Goal: Task Accomplishment & Management: Use online tool/utility

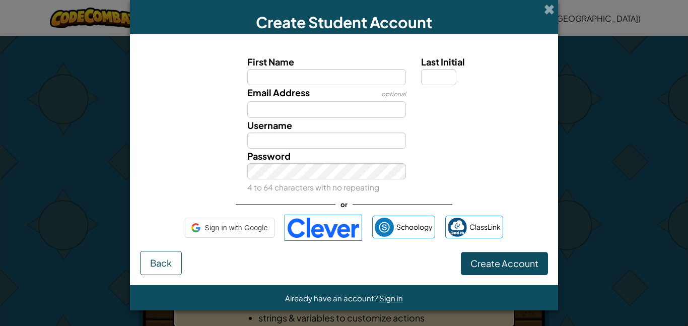
click at [326, 66] on label "First Name" at bounding box center [326, 61] width 159 height 15
click at [326, 69] on input "First Name" at bounding box center [326, 77] width 159 height 16
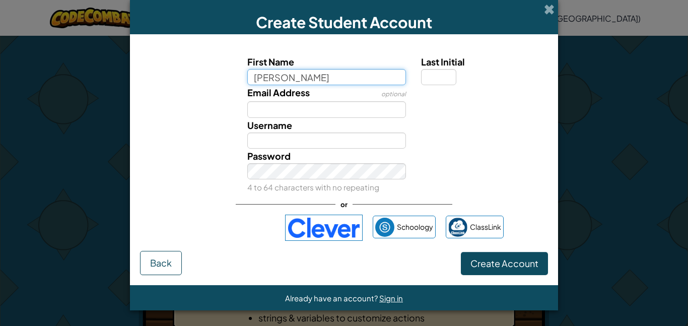
type input "Davis"
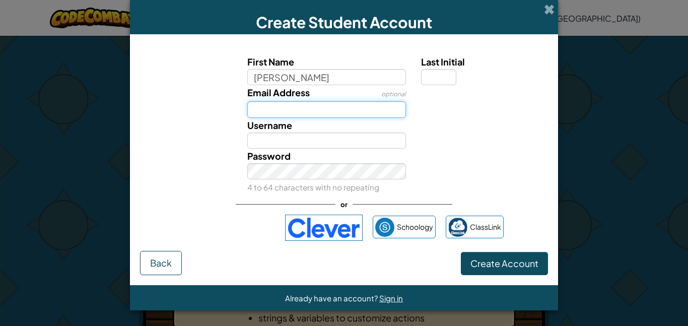
click at [330, 108] on input "Email Address" at bounding box center [326, 109] width 159 height 16
type input "Davis"
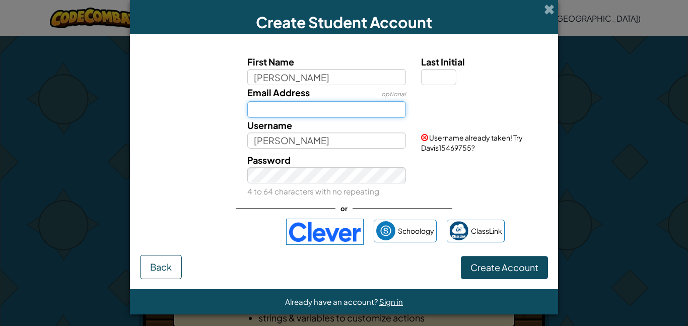
type input "dhaynie4641@homewood.k12.al.us"
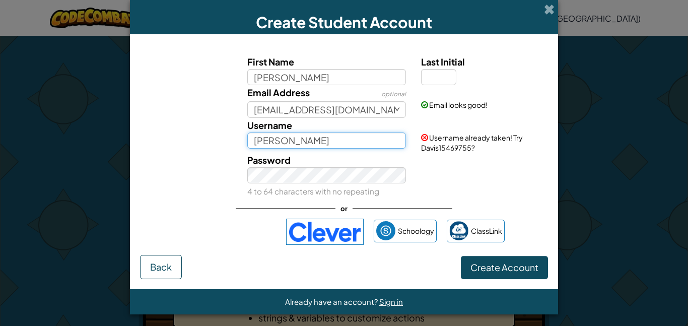
click at [335, 140] on input "Davis" at bounding box center [326, 140] width 159 height 16
type input "[PERSON_NAME]"
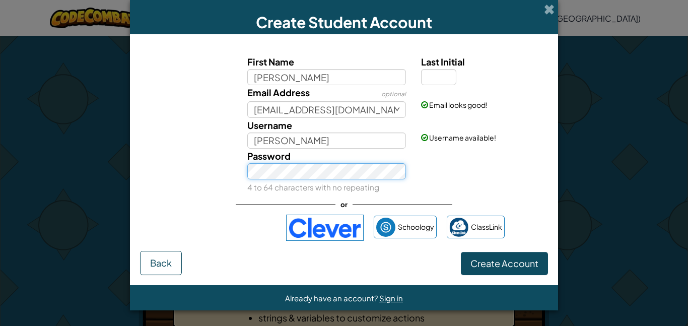
click at [461, 252] on button "Create Account" at bounding box center [504, 263] width 87 height 23
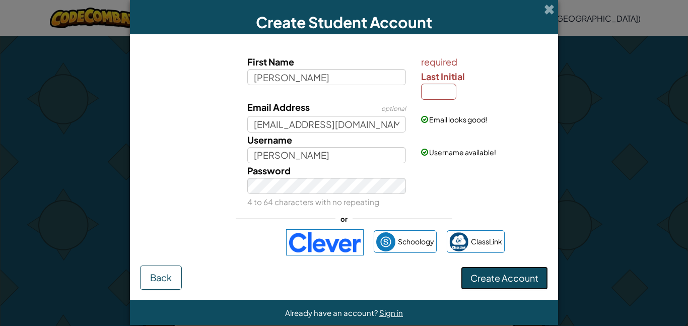
click at [523, 284] on button "Create Account" at bounding box center [504, 277] width 87 height 23
click at [444, 89] on input "Last Initial" at bounding box center [438, 92] width 35 height 16
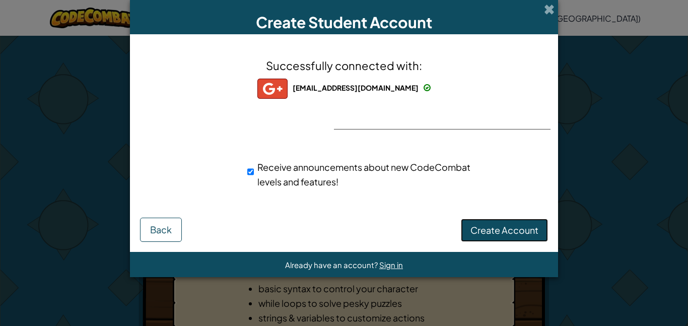
click at [530, 226] on span "Create Account" at bounding box center [504, 230] width 68 height 12
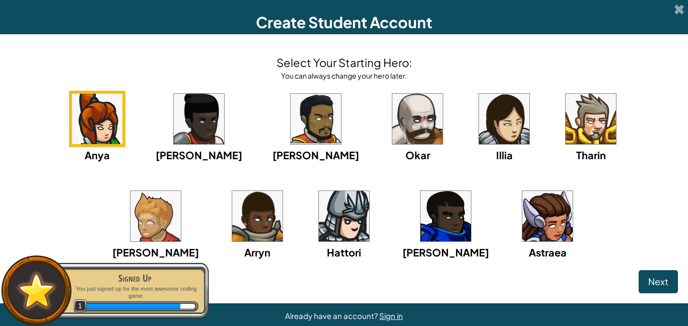
click at [319, 225] on img at bounding box center [344, 216] width 50 height 50
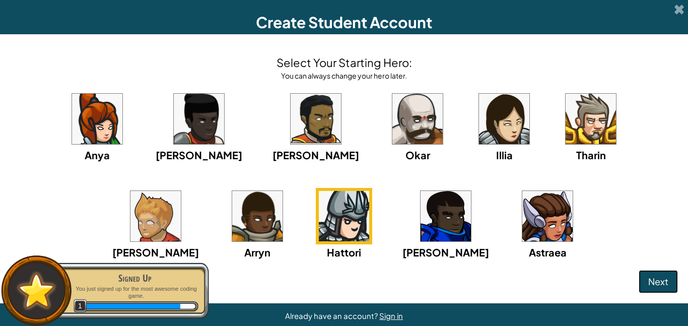
click at [652, 279] on span "Next" at bounding box center [658, 282] width 20 height 12
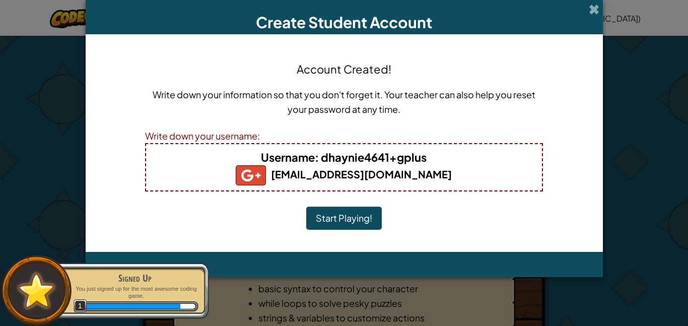
click at [336, 219] on button "Start Playing!" at bounding box center [344, 218] width 76 height 23
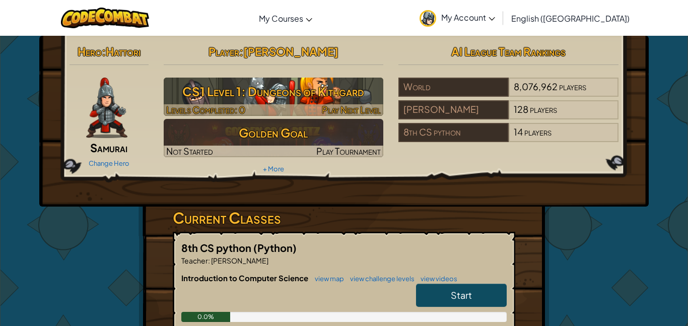
click at [325, 94] on h3 "CS1 Level 1: Dungeons of Kithgard" at bounding box center [274, 91] width 220 height 23
click at [353, 109] on span "Play Next Level" at bounding box center [351, 110] width 59 height 12
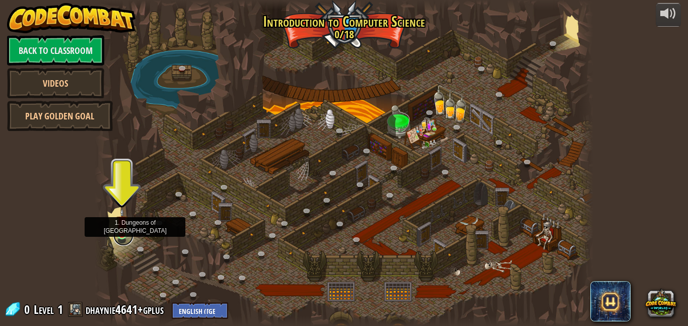
click at [122, 239] on link at bounding box center [123, 236] width 20 height 20
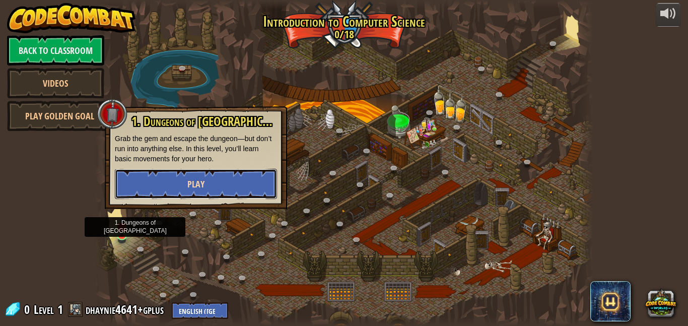
click at [190, 180] on span "Play" at bounding box center [195, 184] width 17 height 13
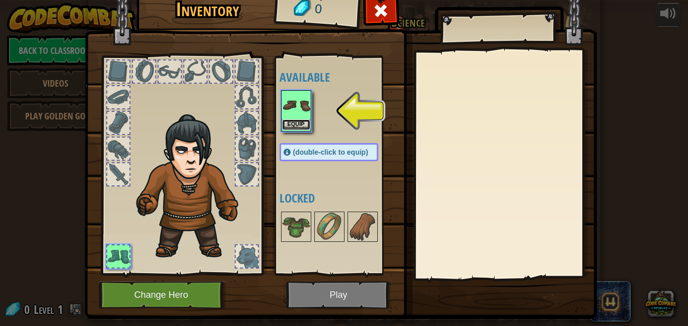
click at [293, 128] on button "Equip" at bounding box center [296, 124] width 28 height 11
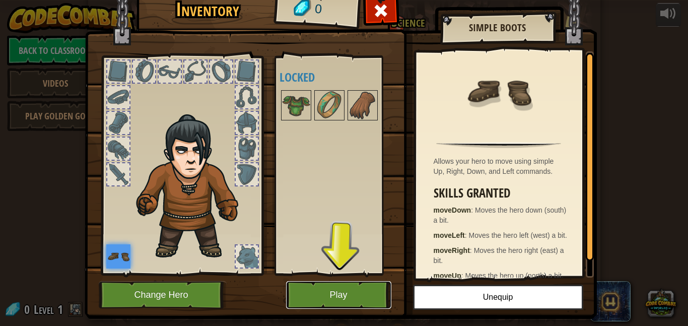
click at [328, 308] on button "Play" at bounding box center [338, 295] width 105 height 28
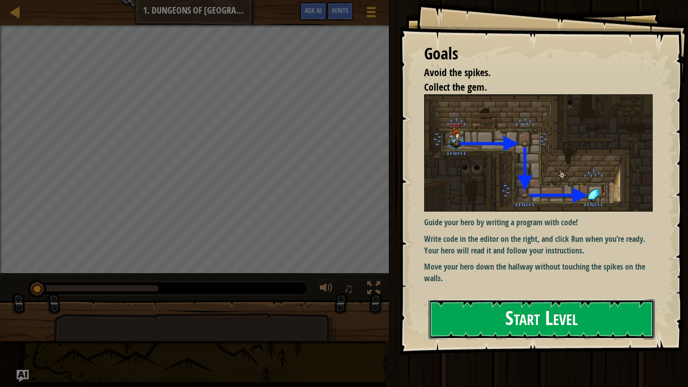
click at [487, 313] on button "Start Level" at bounding box center [542, 319] width 226 height 40
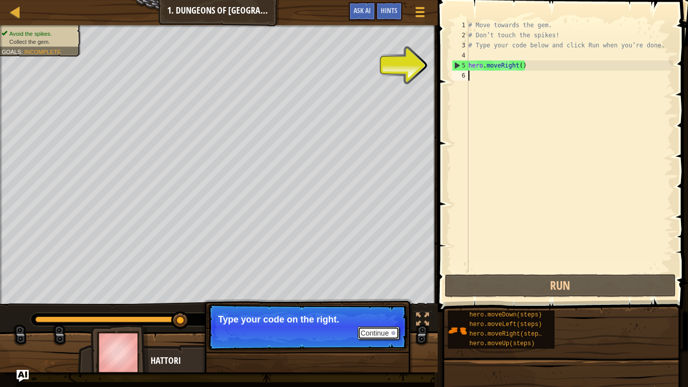
click at [375, 325] on button "Continue" at bounding box center [379, 332] width 42 height 13
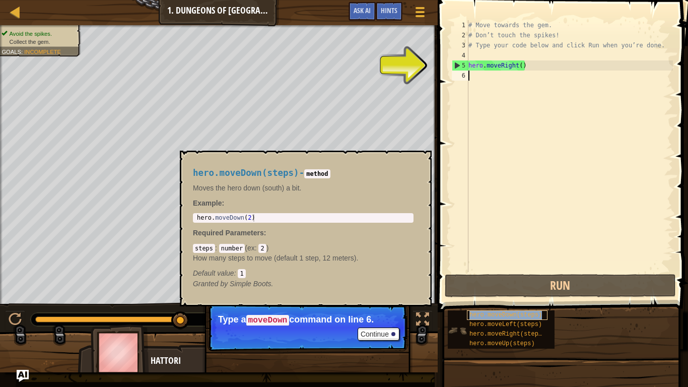
click at [488, 316] on span "hero.moveDown(steps)" at bounding box center [505, 314] width 73 height 7
type textarea "hero.moveDown(steps)"
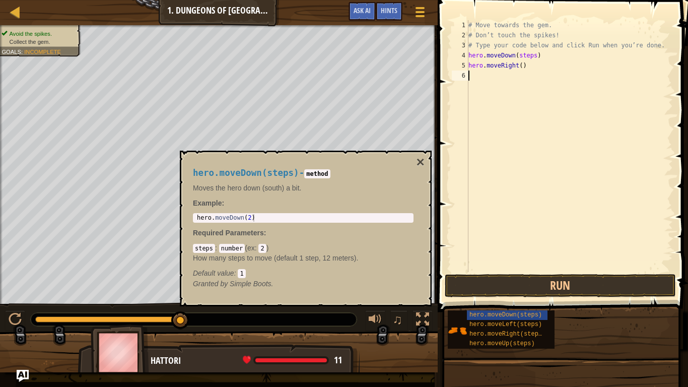
drag, startPoint x: 507, startPoint y: 71, endPoint x: 510, endPoint y: 78, distance: 7.0
click at [510, 78] on div "# Move towards the gem. # Don’t touch the spikes! # Type your code below and cl…" at bounding box center [569, 156] width 207 height 272
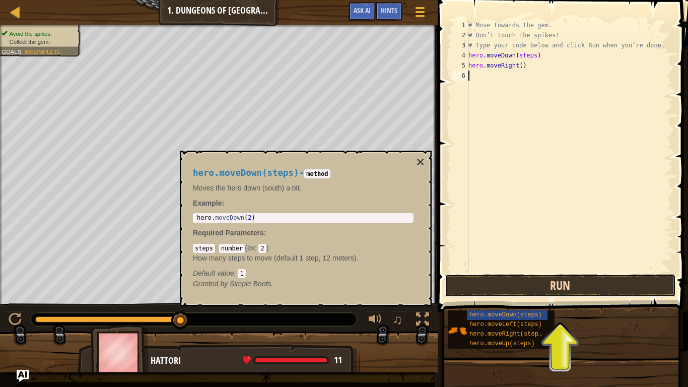
click at [551, 285] on button "Run" at bounding box center [560, 285] width 231 height 23
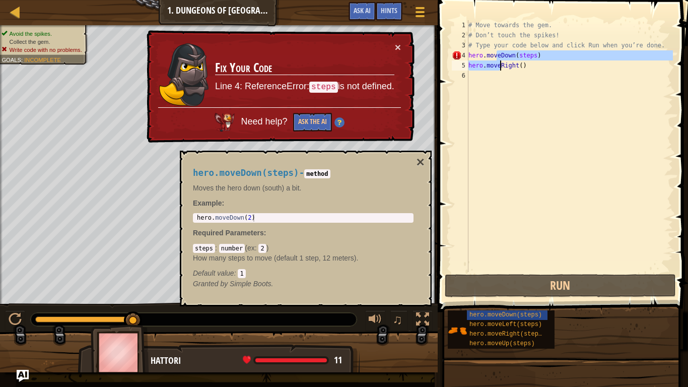
drag, startPoint x: 495, startPoint y: 54, endPoint x: 505, endPoint y: 62, distance: 12.9
click at [505, 62] on div "# Move towards the gem. # Don’t touch the spikes! # Type your code below and cl…" at bounding box center [569, 156] width 207 height 272
click at [536, 51] on div "# Move towards the gem. # Don’t touch the spikes! # Type your code below and cl…" at bounding box center [569, 146] width 207 height 252
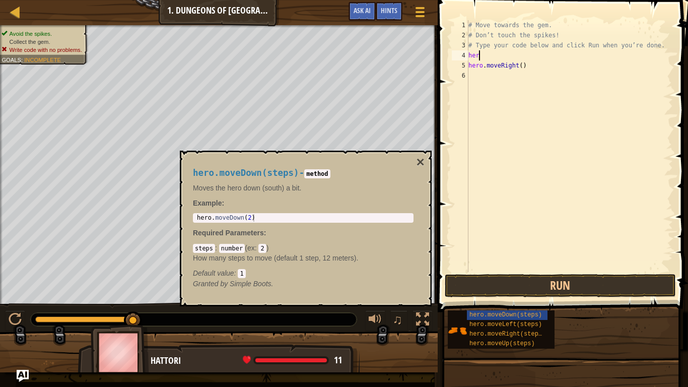
type textarea "h"
type textarea "# Type your code below and click Run when you’re done."
click at [484, 70] on div "# Move towards the gem. # Don’t touch the spikes! # Type your code below and cl…" at bounding box center [569, 156] width 207 height 272
click at [419, 162] on button "×" at bounding box center [421, 162] width 8 height 14
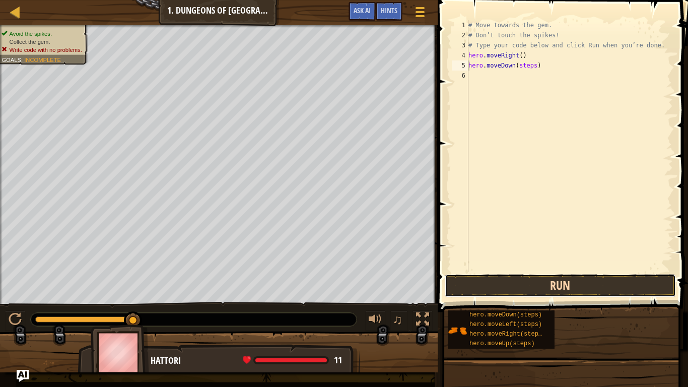
click at [531, 280] on button "Run" at bounding box center [560, 285] width 231 height 23
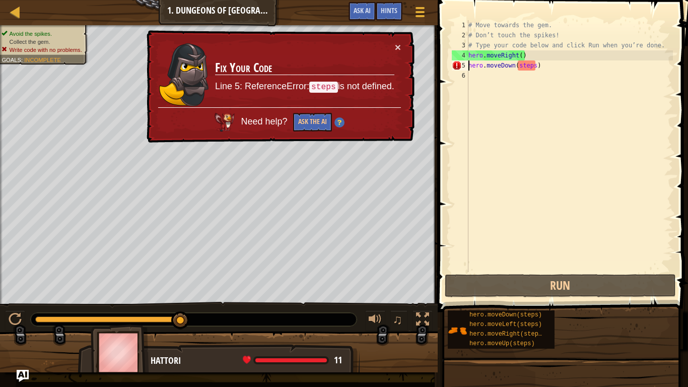
click at [534, 65] on div "# Move towards the gem. # Don’t touch the spikes! # Type your code below and cl…" at bounding box center [569, 156] width 207 height 272
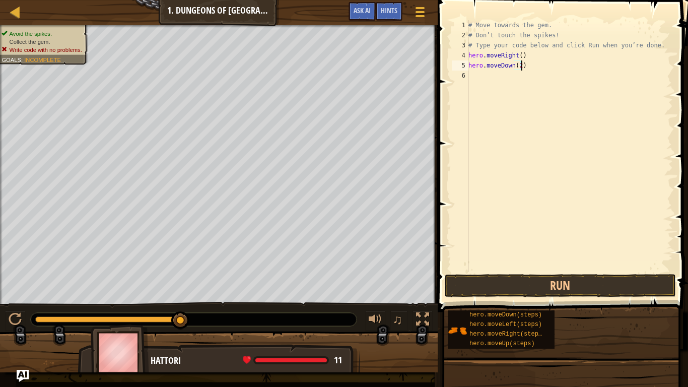
scroll to position [5, 8]
click at [477, 292] on button "Run" at bounding box center [560, 285] width 231 height 23
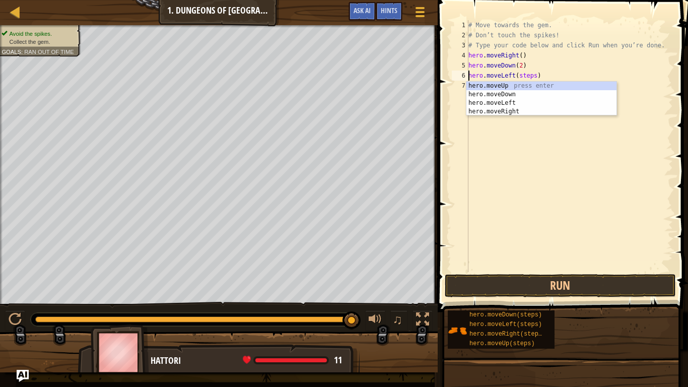
click at [533, 77] on div "# Move towards the gem. # Don’t touch the spikes! # Type your code below and cl…" at bounding box center [569, 156] width 207 height 272
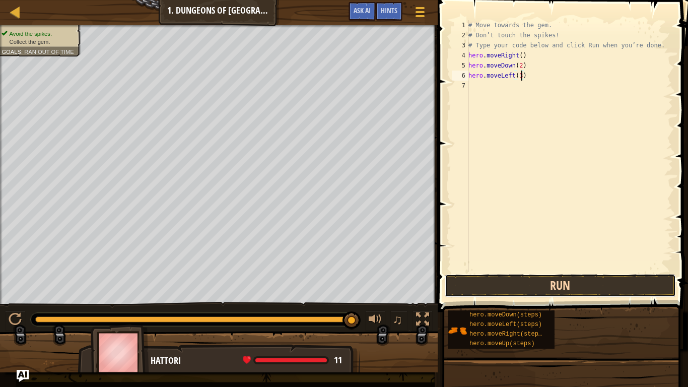
click at [488, 291] on button "Run" at bounding box center [560, 285] width 231 height 23
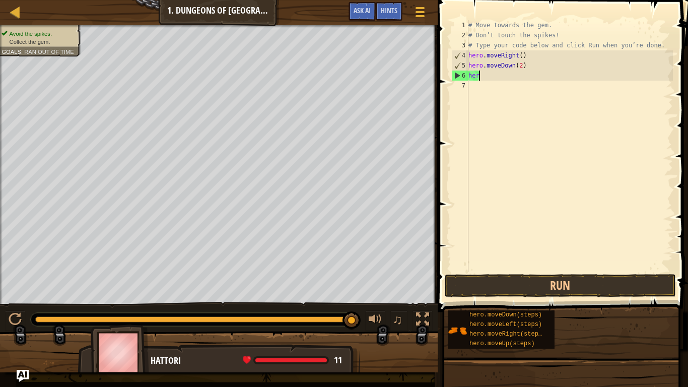
scroll to position [5, 1]
type textarea "h"
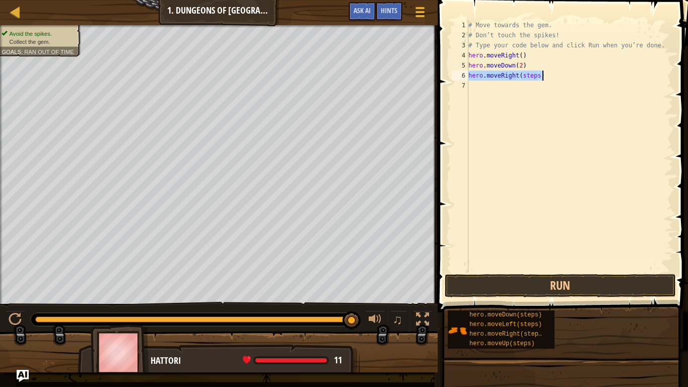
click at [538, 75] on div "# Move towards the gem. # Don’t touch the spikes! # Type your code below and cl…" at bounding box center [569, 146] width 207 height 252
type textarea "hero.moveRight(3)"
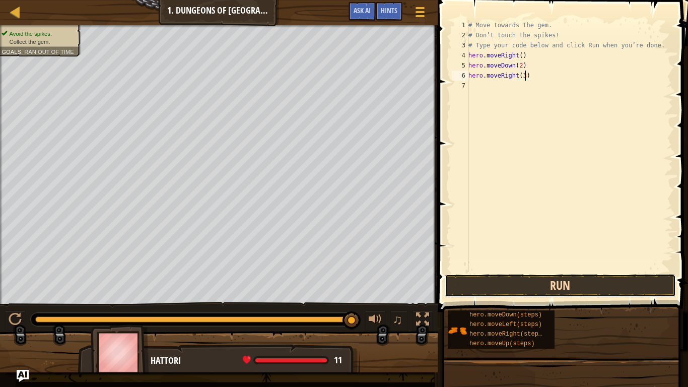
click at [562, 278] on button "Run" at bounding box center [560, 285] width 231 height 23
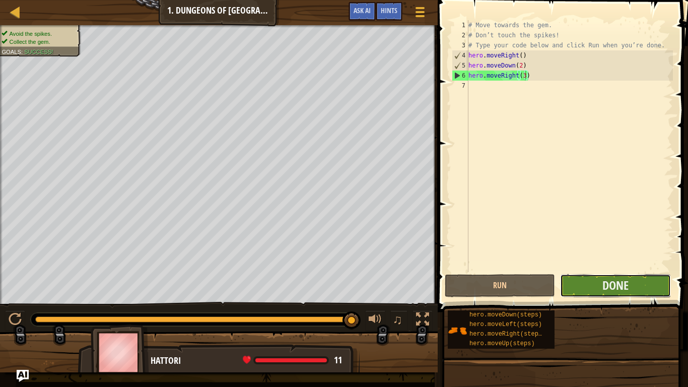
click at [636, 281] on button "Done" at bounding box center [615, 285] width 110 height 23
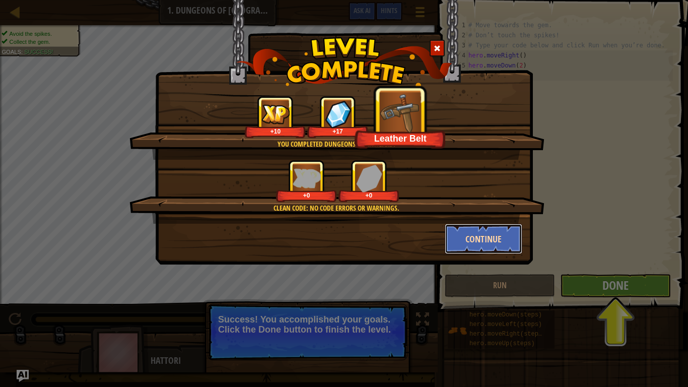
click at [480, 237] on button "Continue" at bounding box center [484, 239] width 78 height 30
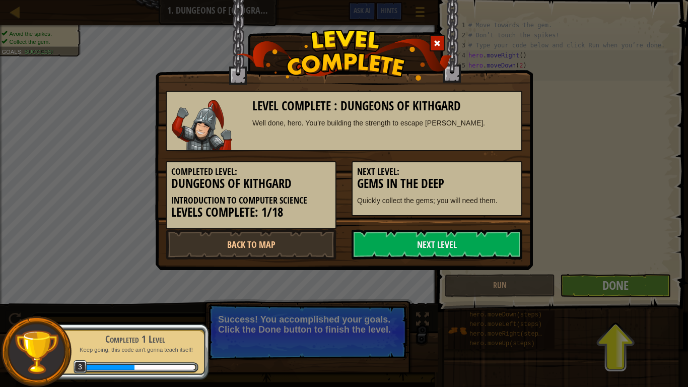
click at [467, 260] on div "Level Complete : Dungeons of Kithgard Well done, hero. You’re building the stre…" at bounding box center [344, 135] width 378 height 270
click at [450, 240] on link "Next Level" at bounding box center [437, 244] width 171 height 30
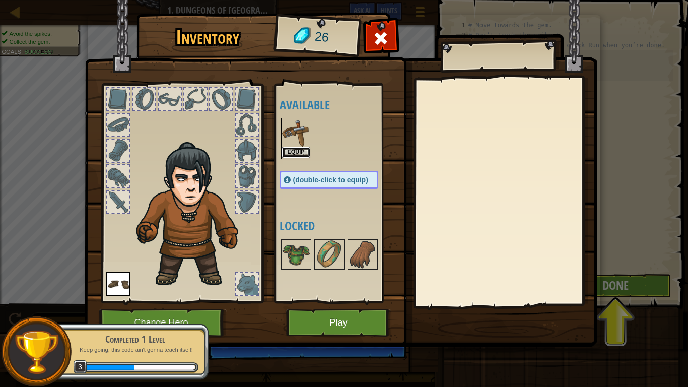
click at [304, 150] on button "Equip" at bounding box center [296, 152] width 28 height 11
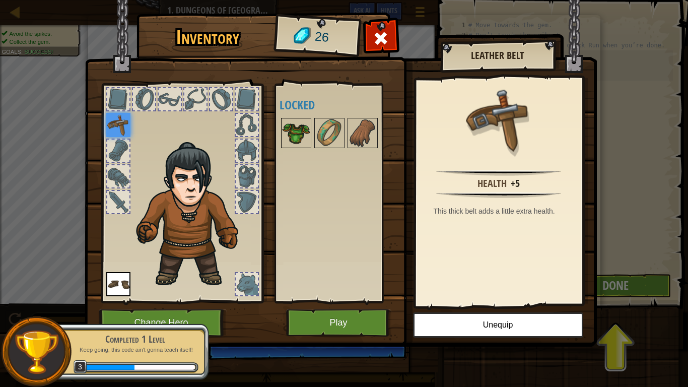
click at [307, 139] on img at bounding box center [296, 133] width 28 height 28
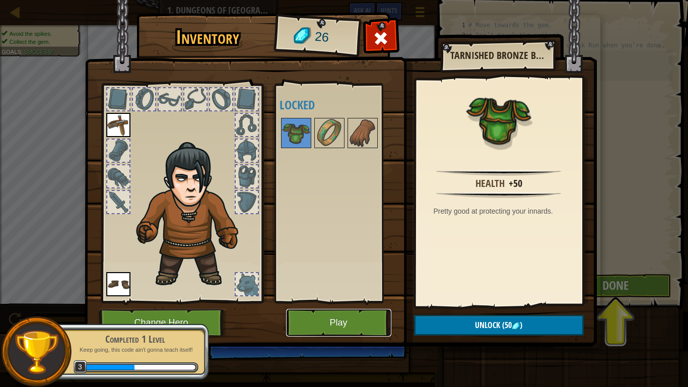
click at [354, 319] on button "Play" at bounding box center [338, 323] width 105 height 28
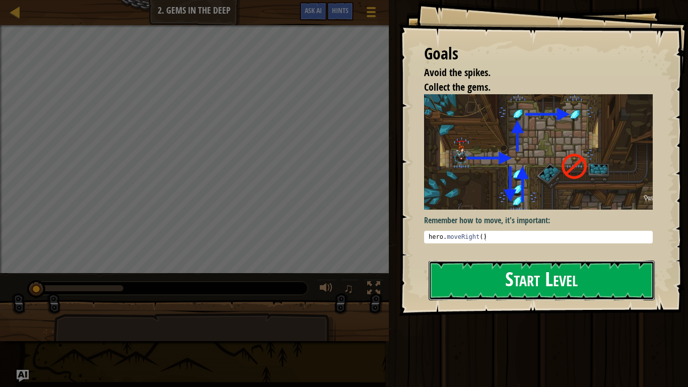
click at [502, 286] on button "Start Level" at bounding box center [542, 280] width 226 height 40
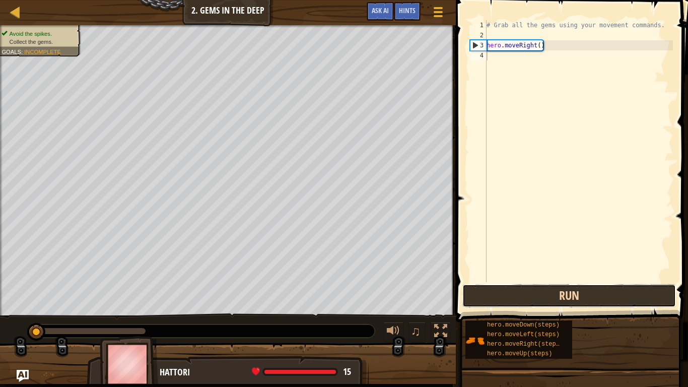
click at [540, 294] on button "Run" at bounding box center [569, 295] width 214 height 23
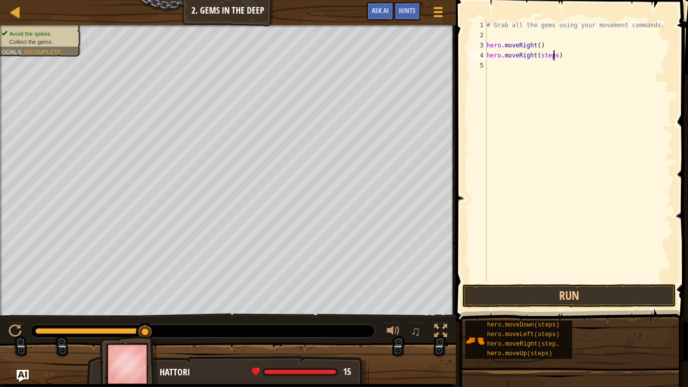
click at [555, 56] on div "# Grab all the gems using your movement commands. hero . moveRight ( ) hero . m…" at bounding box center [579, 161] width 188 height 282
click at [536, 297] on button "Run" at bounding box center [569, 295] width 214 height 23
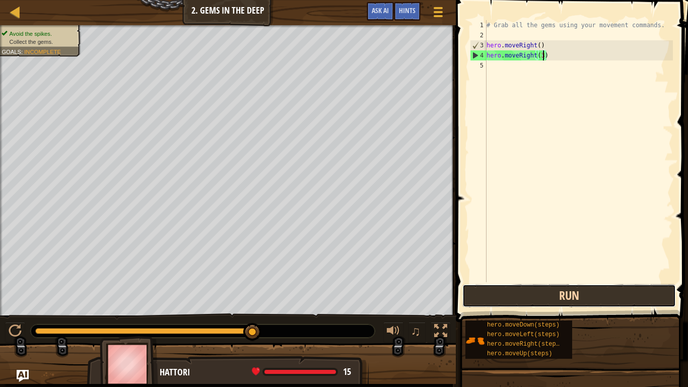
click at [524, 300] on button "Run" at bounding box center [569, 295] width 214 height 23
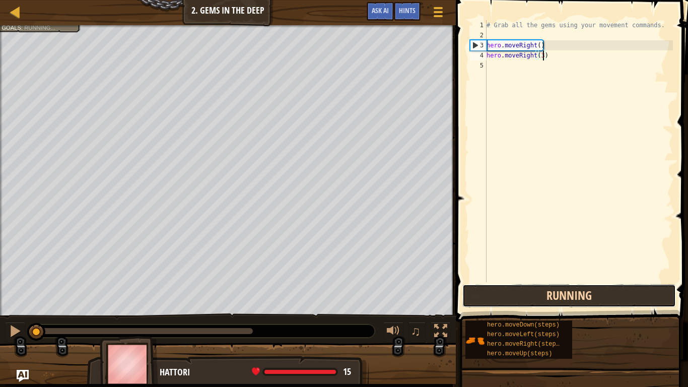
click at [524, 300] on button "Running" at bounding box center [569, 295] width 214 height 23
click at [524, 300] on button "Run" at bounding box center [569, 295] width 214 height 23
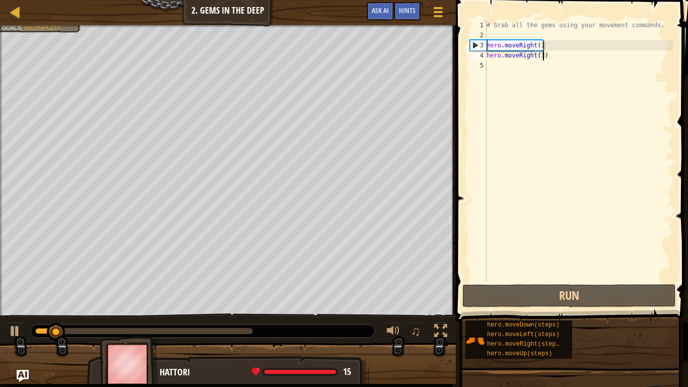
click at [547, 55] on div "# Grab all the gems using your movement commands. hero . moveRight ( ) hero . m…" at bounding box center [579, 161] width 188 height 282
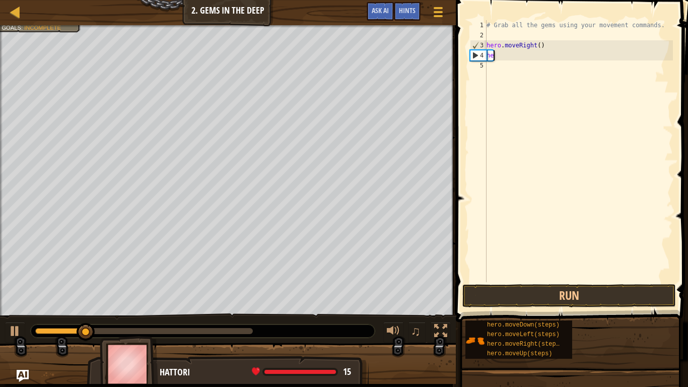
scroll to position [5, 1]
type textarea "h"
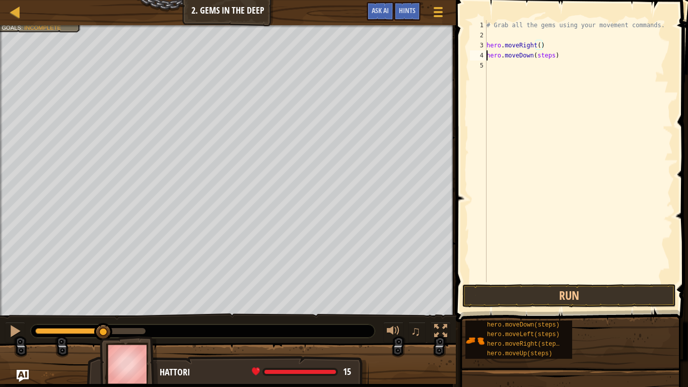
type textarea "hero.moveDown(steps)"
click at [633, 301] on button "Run" at bounding box center [569, 295] width 214 height 23
click at [547, 63] on div "# Grab all the gems using your movement commands. hero . moveRight ( ) hero . m…" at bounding box center [579, 161] width 188 height 282
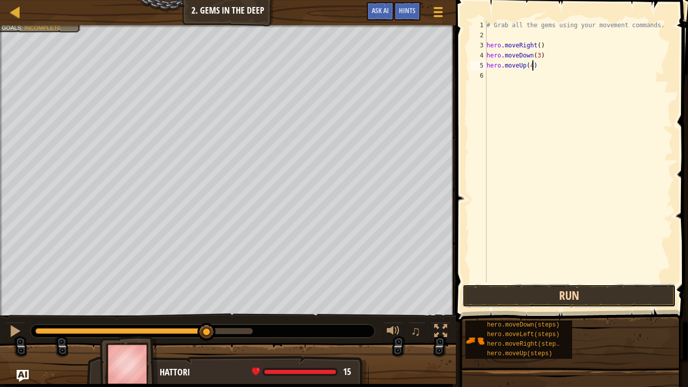
click at [561, 288] on button "Run" at bounding box center [569, 295] width 214 height 23
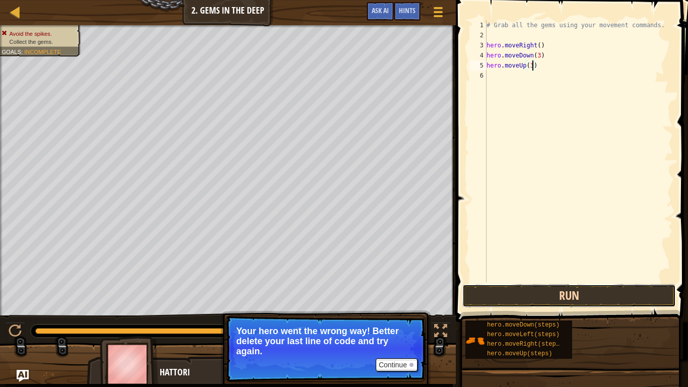
click at [530, 293] on button "Run" at bounding box center [569, 295] width 214 height 23
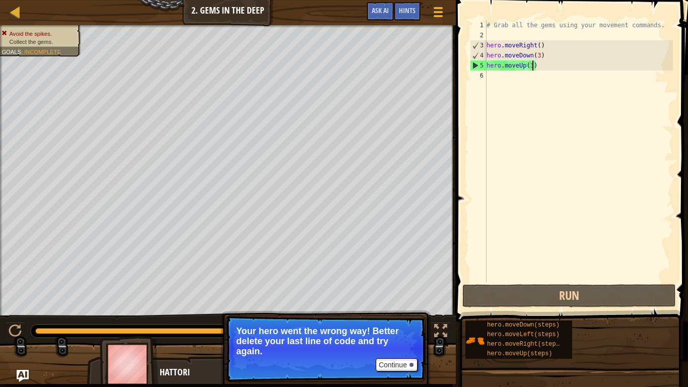
click at [406, 325] on p "Continue Your hero went the wrong way! Better delete your last line of code and…" at bounding box center [326, 348] width 200 height 66
click at [405, 325] on button "Continue" at bounding box center [397, 364] width 42 height 13
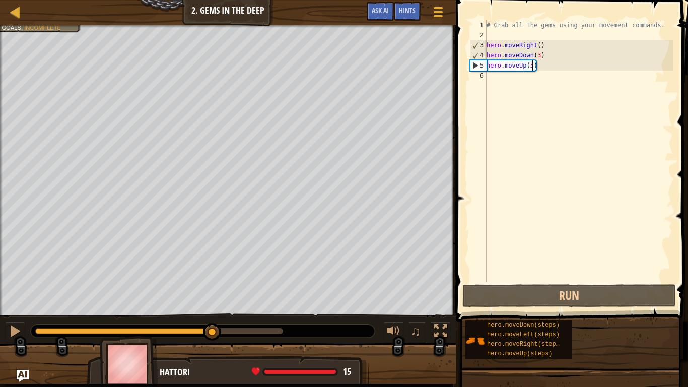
drag, startPoint x: 286, startPoint y: 328, endPoint x: 213, endPoint y: 319, distance: 73.7
click at [213, 319] on div "♫" at bounding box center [228, 328] width 456 height 30
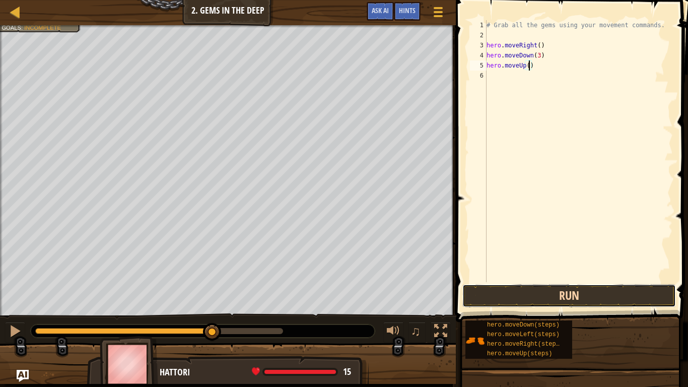
click at [542, 295] on button "Run" at bounding box center [569, 295] width 214 height 23
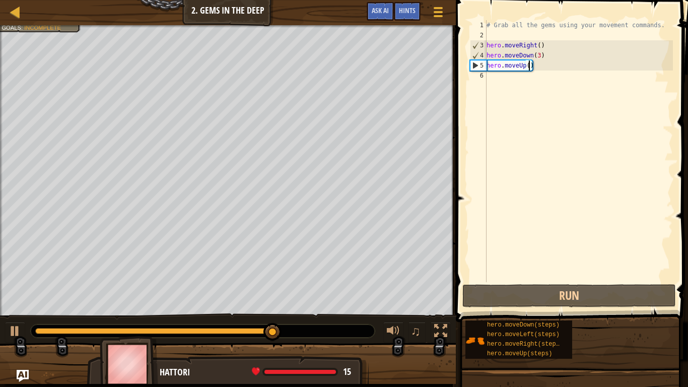
scroll to position [5, 7]
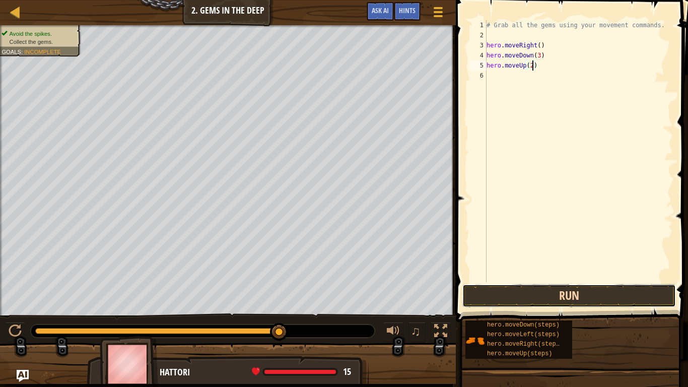
click at [584, 292] on button "Run" at bounding box center [569, 295] width 214 height 23
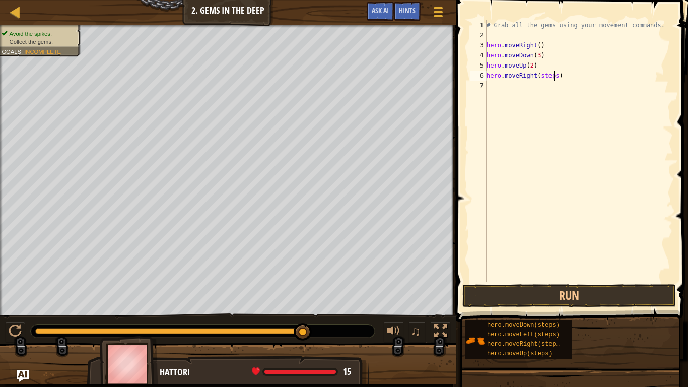
click at [555, 76] on div "# Grab all the gems using your movement commands. hero . moveRight ( ) hero . m…" at bounding box center [579, 161] width 188 height 282
type textarea "hero.moveRight(4)"
click at [562, 288] on button "Run" at bounding box center [569, 295] width 214 height 23
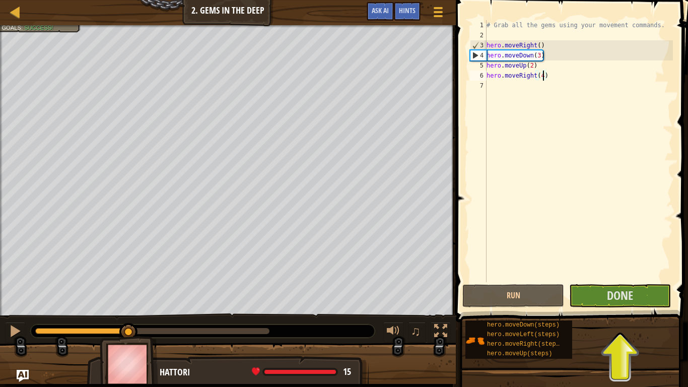
drag, startPoint x: 82, startPoint y: 330, endPoint x: 131, endPoint y: 315, distance: 51.5
click at [131, 315] on div "♫" at bounding box center [228, 328] width 456 height 30
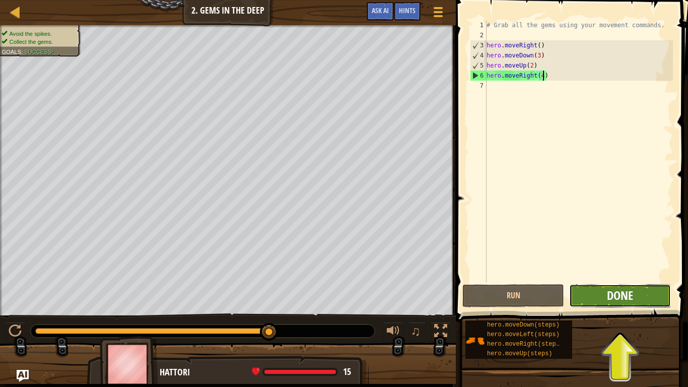
click at [614, 294] on span "Done" at bounding box center [620, 295] width 26 height 16
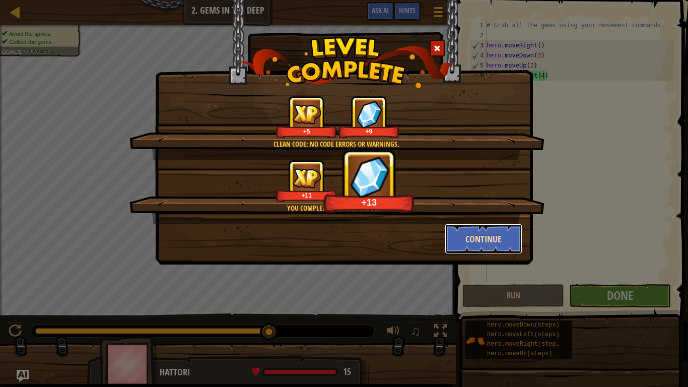
click at [485, 242] on button "Continue" at bounding box center [484, 239] width 78 height 30
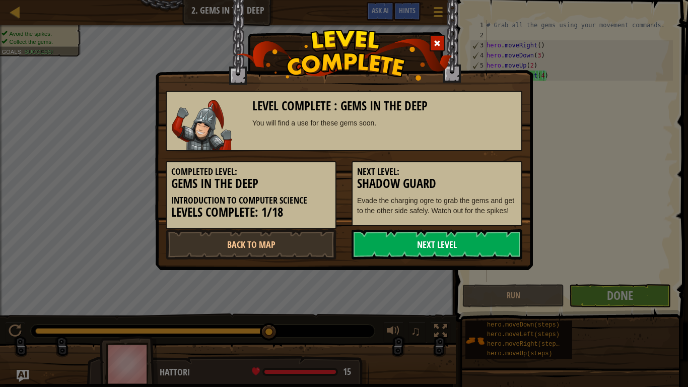
click at [485, 243] on link "Next Level" at bounding box center [437, 244] width 171 height 30
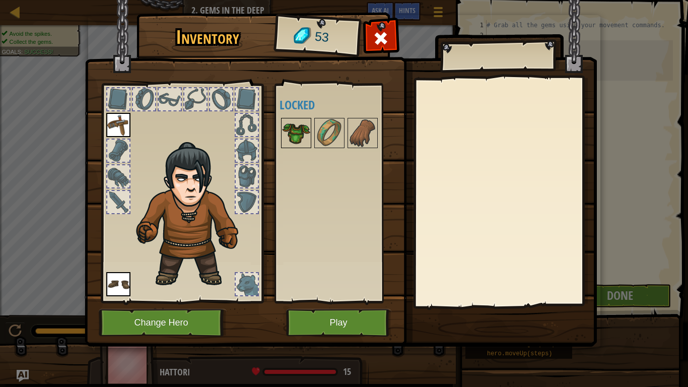
click at [308, 135] on img at bounding box center [296, 133] width 28 height 28
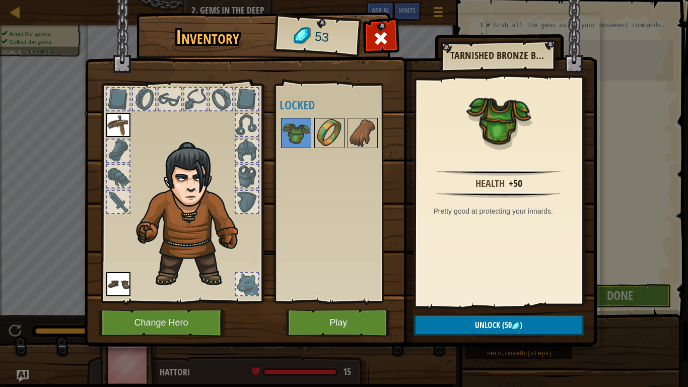
click at [328, 137] on img at bounding box center [329, 133] width 28 height 28
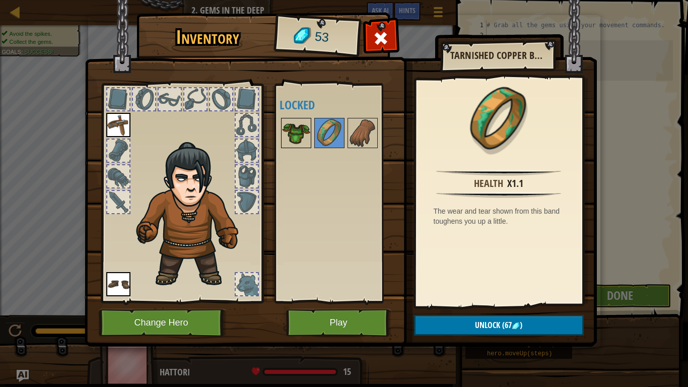
click at [303, 133] on img at bounding box center [296, 133] width 28 height 28
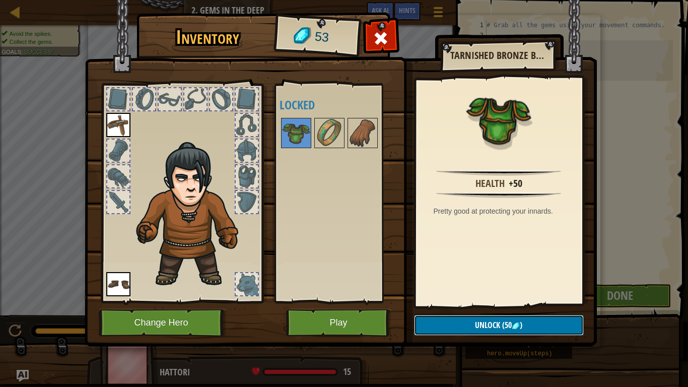
click at [508, 325] on span "(50" at bounding box center [506, 324] width 12 height 11
click at [505, 325] on button "Confirm" at bounding box center [499, 325] width 170 height 21
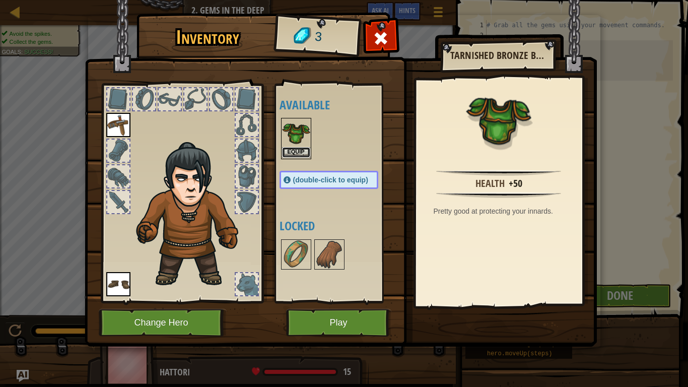
click at [296, 155] on button "Equip" at bounding box center [296, 152] width 28 height 11
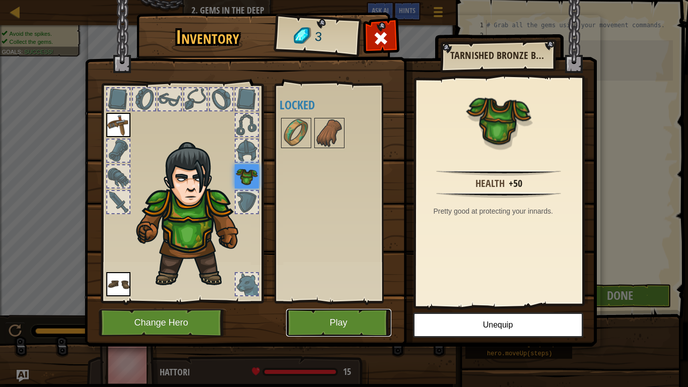
click at [324, 325] on button "Play" at bounding box center [338, 323] width 105 height 28
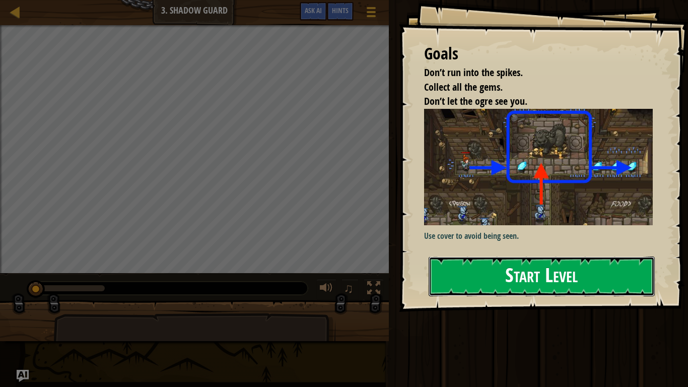
click at [487, 265] on button "Start Level" at bounding box center [542, 276] width 226 height 40
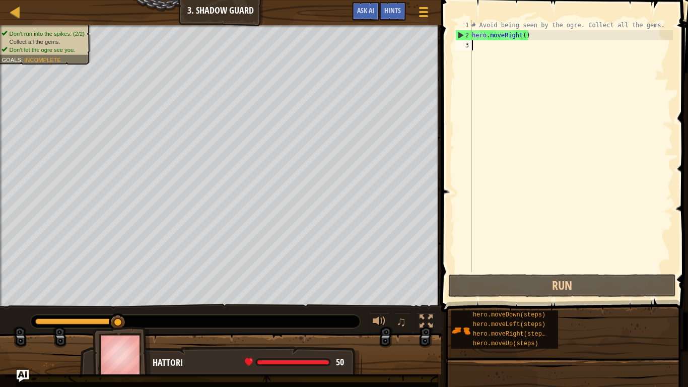
click at [525, 35] on div "# Avoid being seen by the ogre. Collect all the gems. hero . moveRight ( )" at bounding box center [571, 156] width 203 height 272
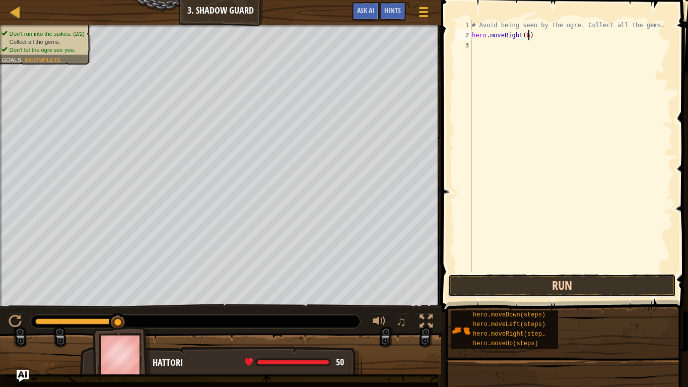
click at [569, 278] on button "Run" at bounding box center [562, 285] width 228 height 23
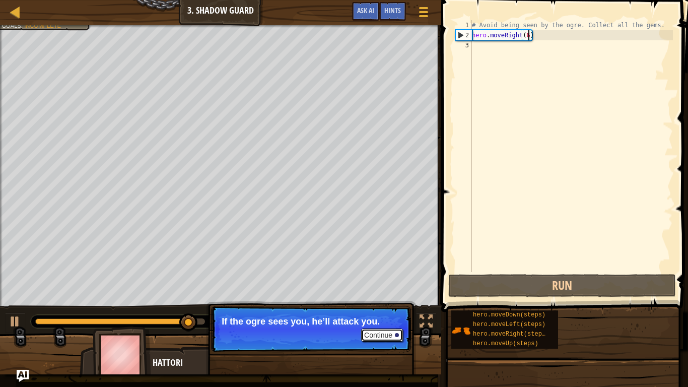
click at [389, 325] on button "Continue" at bounding box center [382, 334] width 42 height 13
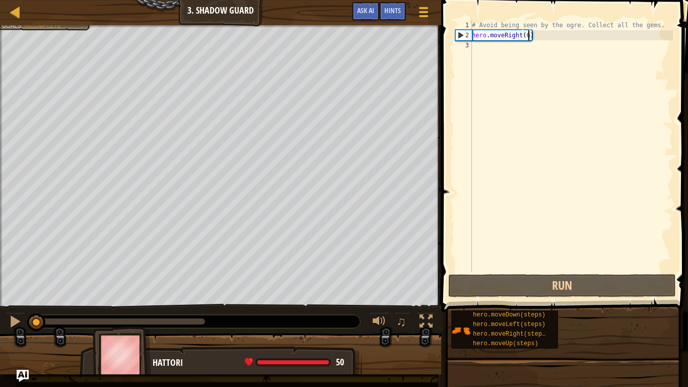
drag, startPoint x: 201, startPoint y: 328, endPoint x: 0, endPoint y: 305, distance: 202.9
click at [0, 305] on div "♫" at bounding box center [220, 319] width 441 height 30
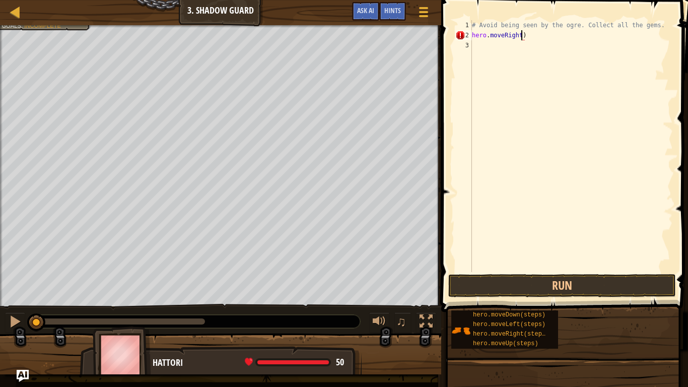
scroll to position [5, 8]
type textarea "hero.moveRight(3)"
click at [567, 40] on div "# Avoid being seen by the ogre. Collect all the gems. hero . moveRight ( 3 )" at bounding box center [571, 156] width 203 height 272
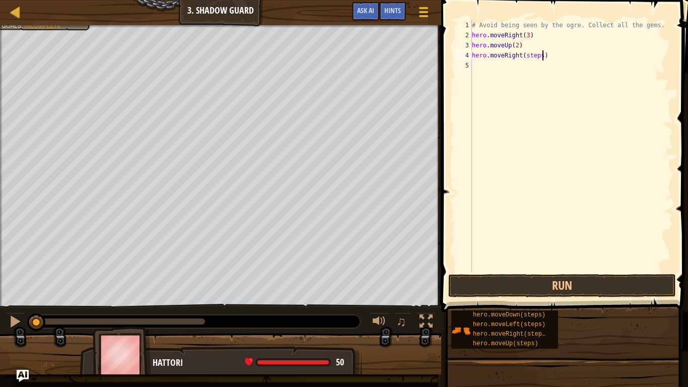
click at [543, 55] on div "# Avoid being seen by the ogre. Collect all the gems. hero . moveRight ( 3 ) he…" at bounding box center [571, 156] width 203 height 272
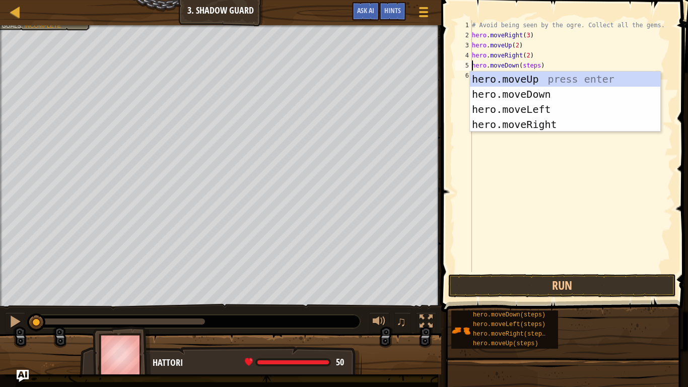
click at [537, 66] on div "# Avoid being seen by the ogre. Collect all the gems. hero . moveRight ( 3 ) he…" at bounding box center [571, 156] width 203 height 272
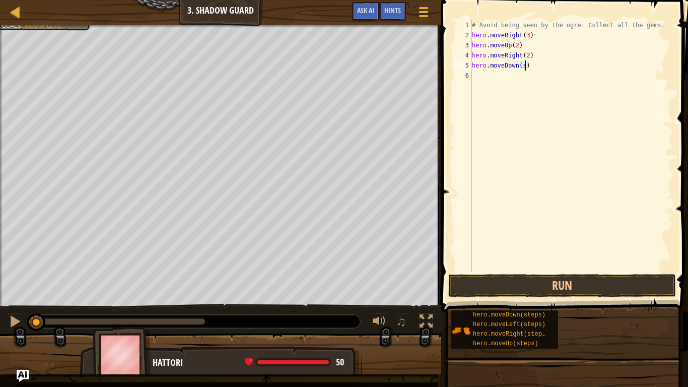
scroll to position [5, 7]
type textarea "hero.moveDown(2)"
click at [542, 74] on div "# Avoid being seen by the ogre. Collect all the gems. hero . moveRight ( 3 ) he…" at bounding box center [571, 146] width 203 height 252
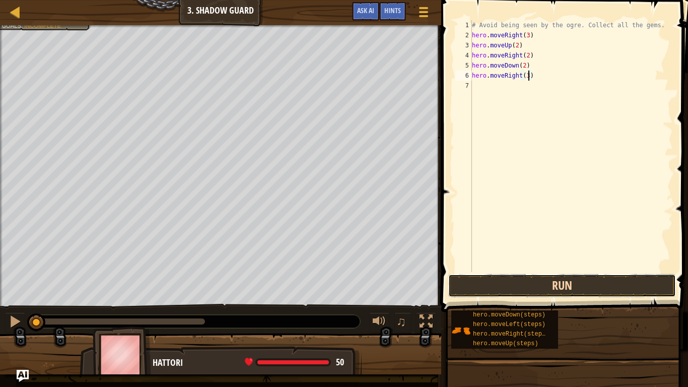
click at [527, 279] on button "Run" at bounding box center [562, 285] width 228 height 23
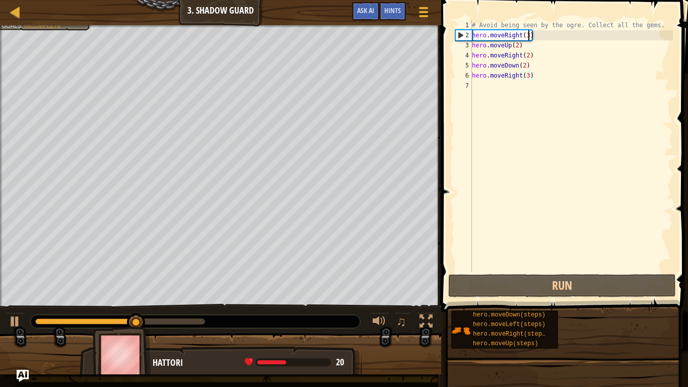
click at [528, 36] on div "# Avoid being seen by the ogre. Collect all the gems. hero . moveRight ( 3 ) he…" at bounding box center [571, 156] width 203 height 272
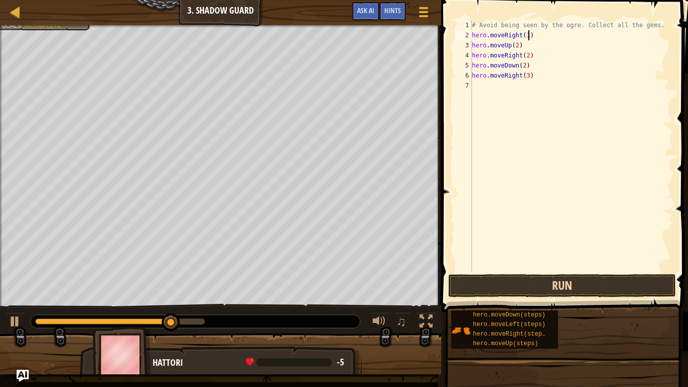
type textarea "hero.moveRight(1)"
click at [548, 285] on button "Run" at bounding box center [562, 285] width 228 height 23
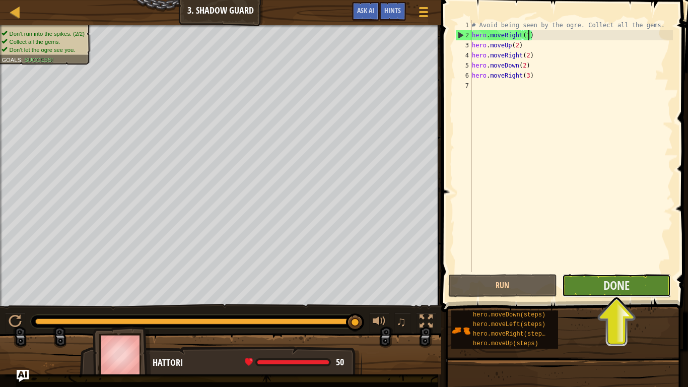
click at [647, 275] on button "Done" at bounding box center [616, 285] width 109 height 23
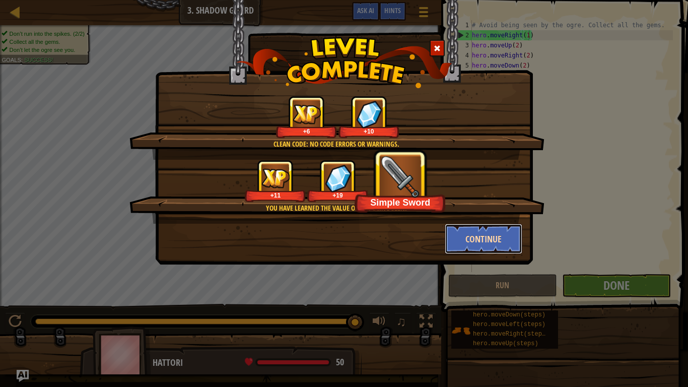
click at [495, 237] on button "Continue" at bounding box center [484, 239] width 78 height 30
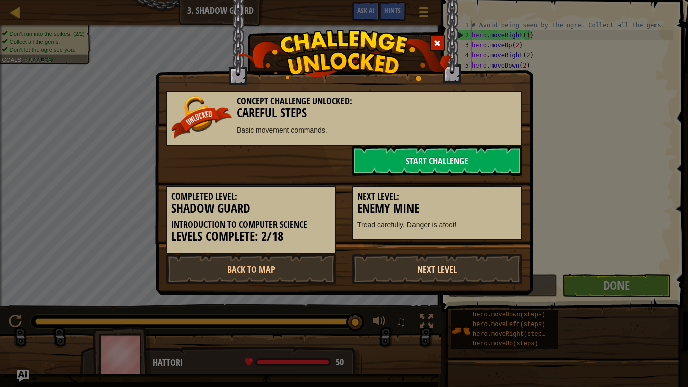
click at [456, 271] on link "Next Level" at bounding box center [437, 269] width 171 height 30
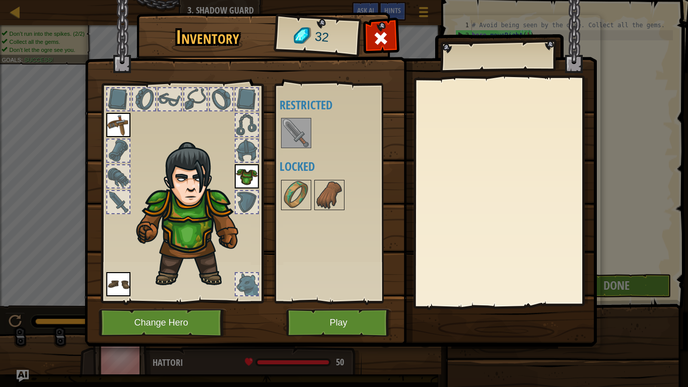
click at [304, 124] on img at bounding box center [296, 133] width 28 height 28
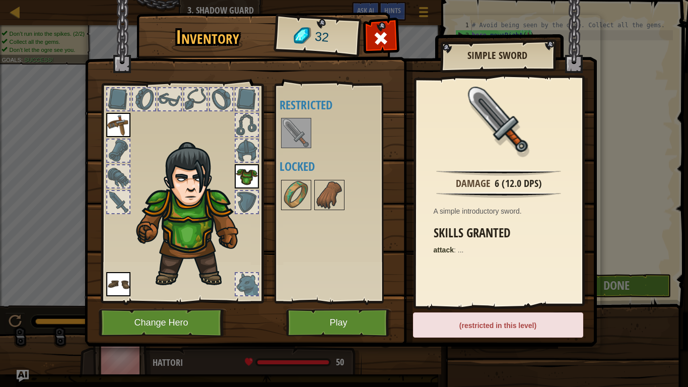
click at [123, 133] on img at bounding box center [118, 125] width 24 height 24
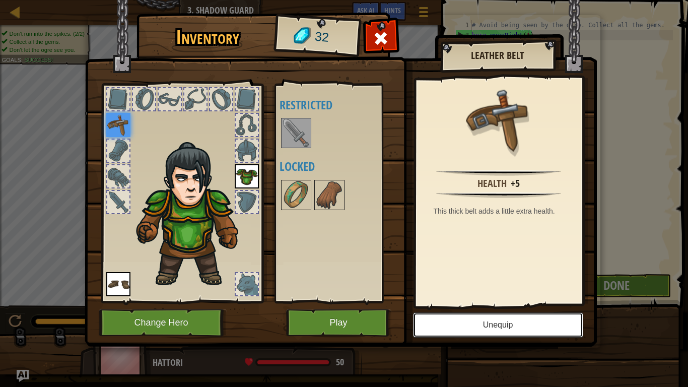
click at [487, 318] on button "Unequip" at bounding box center [498, 324] width 170 height 25
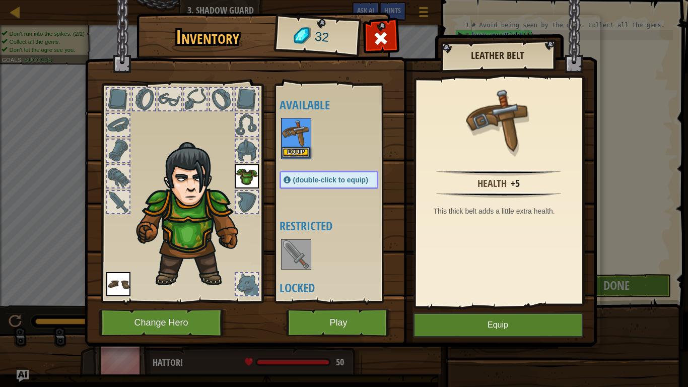
click at [297, 146] on img at bounding box center [296, 133] width 28 height 28
click at [302, 151] on button "Equip" at bounding box center [296, 152] width 28 height 11
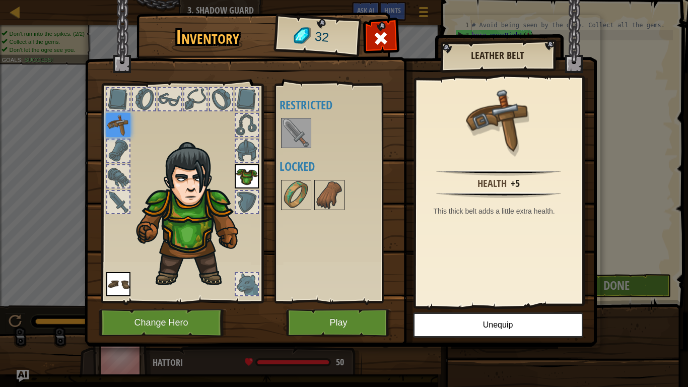
click at [297, 133] on img at bounding box center [296, 133] width 28 height 28
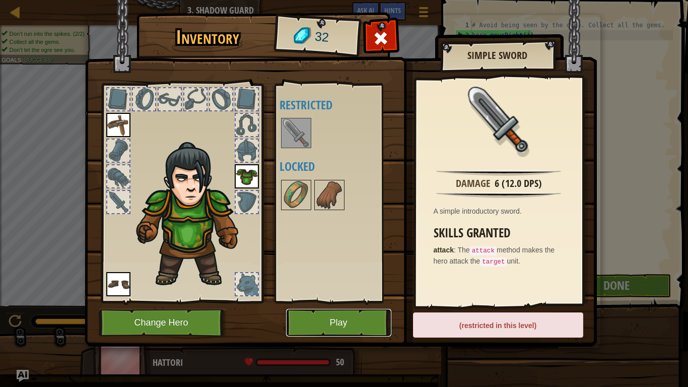
click at [373, 315] on button "Play" at bounding box center [338, 323] width 105 height 28
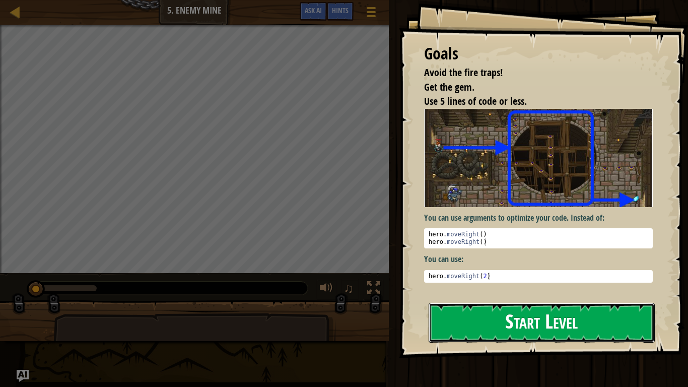
click at [473, 321] on button "Start Level" at bounding box center [542, 323] width 226 height 40
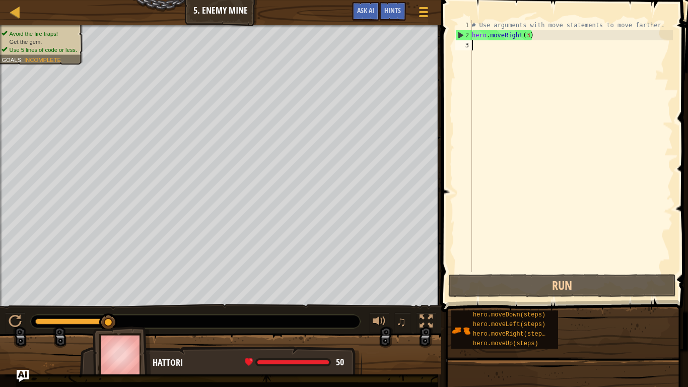
drag, startPoint x: 107, startPoint y: 321, endPoint x: 129, endPoint y: 324, distance: 22.9
click at [129, 324] on div at bounding box center [195, 321] width 329 height 13
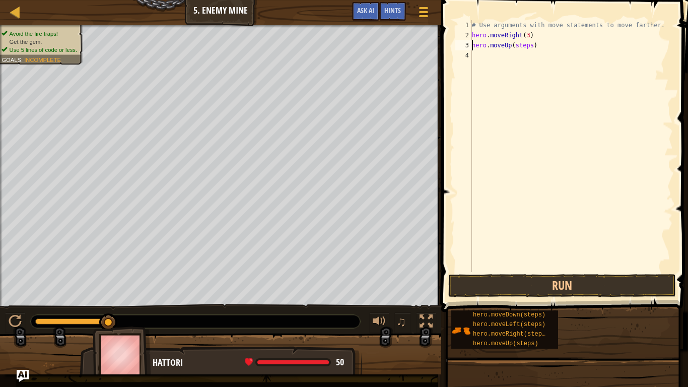
click at [533, 47] on div "# Use arguments with move statements to move farther. hero . moveRight ( 3 ) he…" at bounding box center [571, 156] width 203 height 272
click at [532, 284] on button "Run" at bounding box center [562, 285] width 228 height 23
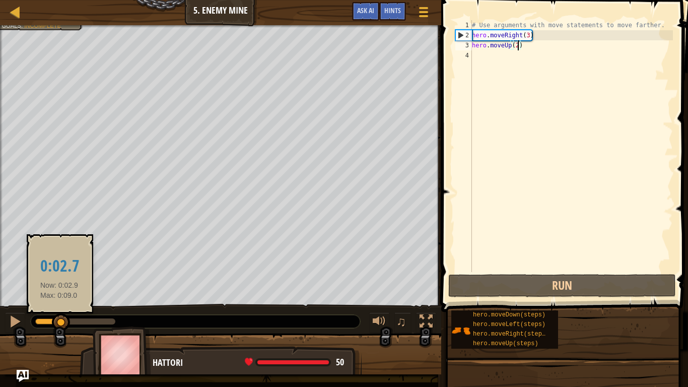
drag, startPoint x: 36, startPoint y: 319, endPoint x: 72, endPoint y: 321, distance: 35.8
click at [70, 321] on div at bounding box center [61, 322] width 18 height 18
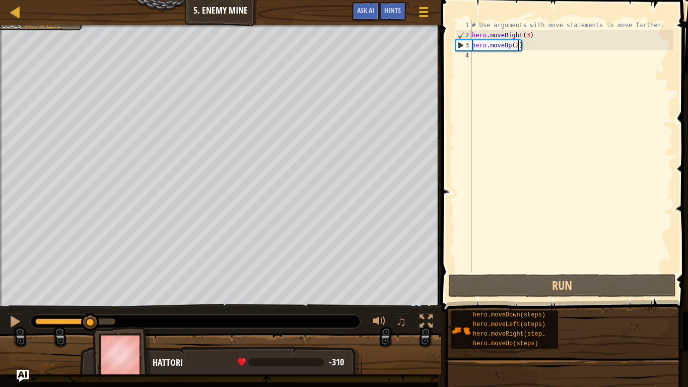
drag, startPoint x: 72, startPoint y: 321, endPoint x: 89, endPoint y: 312, distance: 19.2
click at [89, 312] on div "♫" at bounding box center [220, 319] width 441 height 30
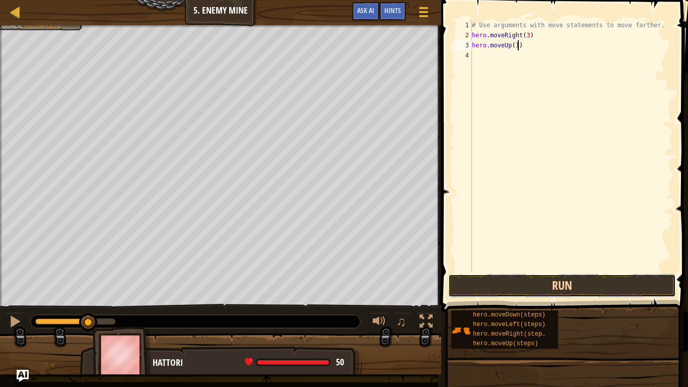
click at [643, 280] on button "Run" at bounding box center [562, 285] width 228 height 23
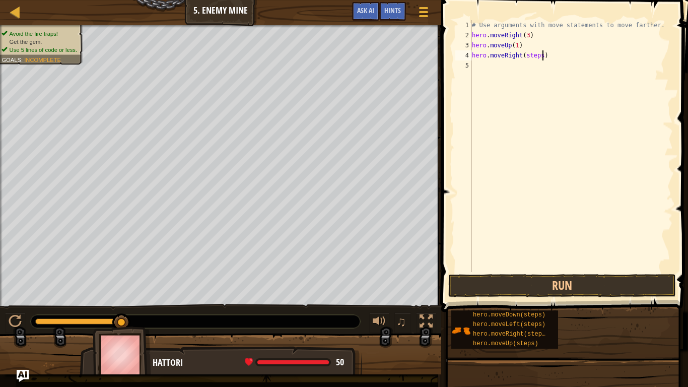
click at [541, 58] on div "# Use arguments with move statements to move farther. hero . moveRight ( 3 ) he…" at bounding box center [571, 156] width 203 height 272
click at [541, 65] on div "# Use arguments with move statements to move farther. hero . moveRight ( 3 ) he…" at bounding box center [571, 156] width 203 height 272
click at [538, 77] on div "# Use arguments with move statements to move farther. hero . moveRight ( 3 ) he…" at bounding box center [571, 156] width 203 height 272
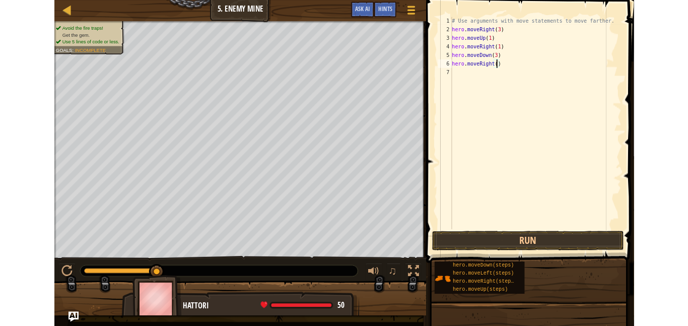
scroll to position [5, 8]
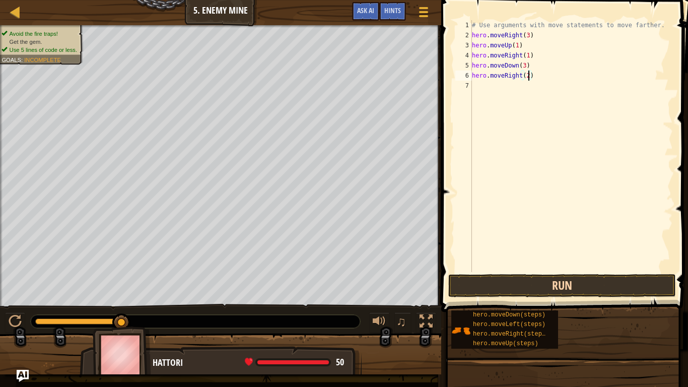
type textarea "hero.moveRight(2)"
click at [570, 282] on button "Run" at bounding box center [562, 285] width 228 height 23
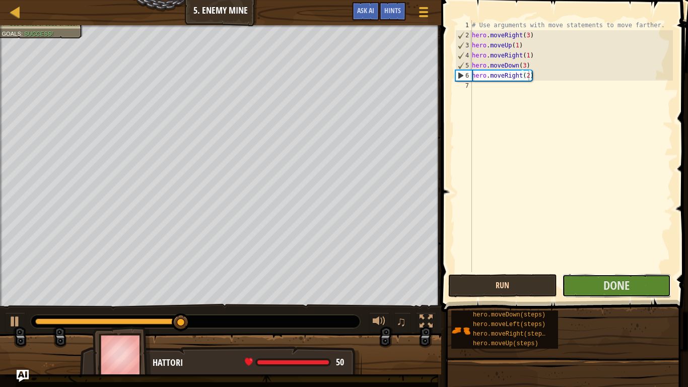
click at [570, 282] on button "Done" at bounding box center [616, 285] width 109 height 23
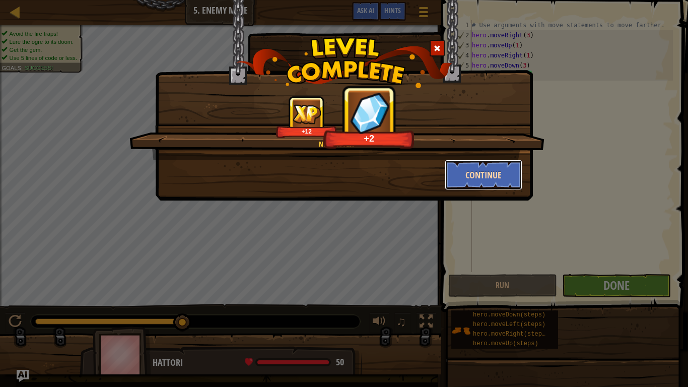
click at [482, 178] on button "Continue" at bounding box center [484, 175] width 78 height 30
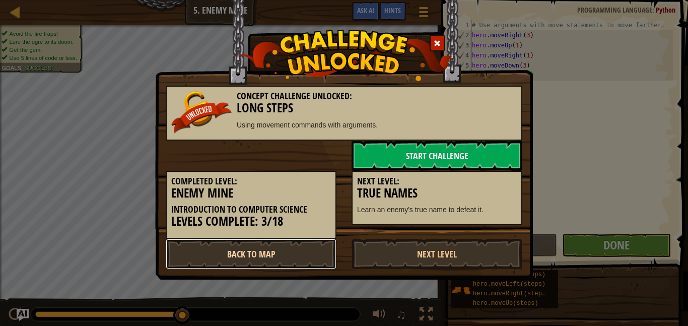
click at [285, 259] on link "Back to Map" at bounding box center [251, 254] width 171 height 30
